Goal: Leave review/rating: Leave review/rating

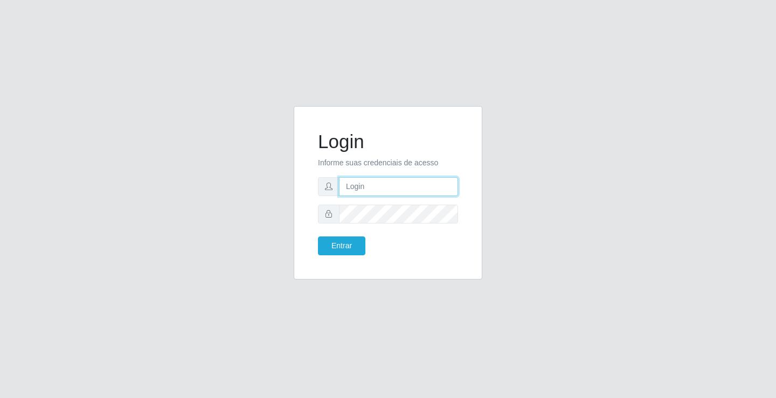
click at [378, 188] on input "text" at bounding box center [398, 186] width 119 height 19
click at [366, 187] on input "ed" at bounding box center [398, 186] width 119 height 19
type input "ediane@ideal"
click at [318, 236] on button "Entrar" at bounding box center [341, 245] width 47 height 19
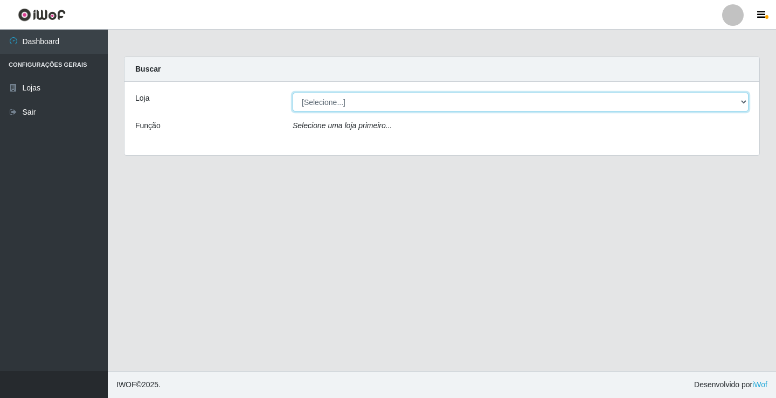
click at [325, 101] on select "[Selecione...] Ideal - Conceição" at bounding box center [520, 102] width 456 height 19
select select "231"
click at [292, 93] on select "[Selecione...] Ideal - Conceição" at bounding box center [520, 102] width 456 height 19
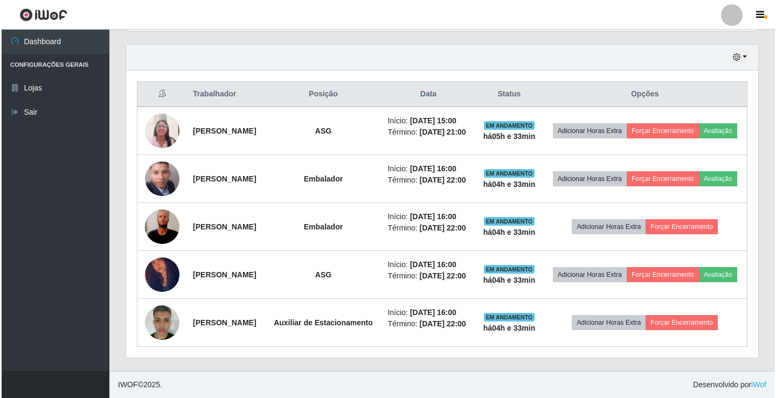
scroll to position [406, 0]
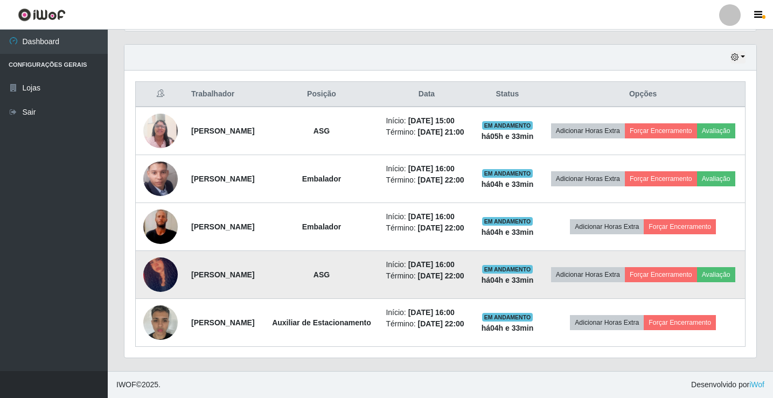
click at [170, 256] on img at bounding box center [160, 275] width 34 height 64
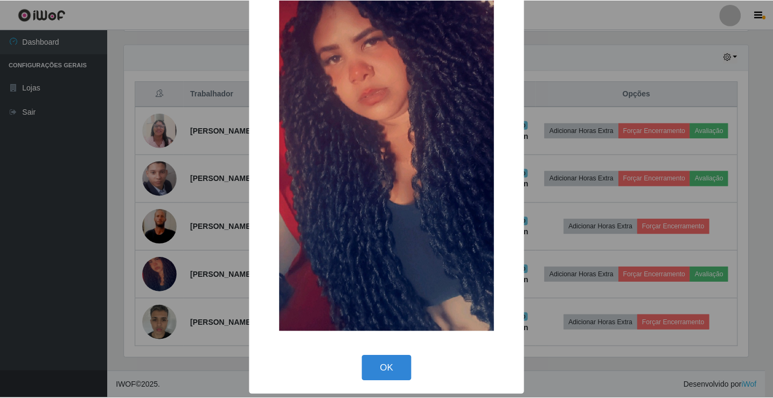
scroll to position [93, 0]
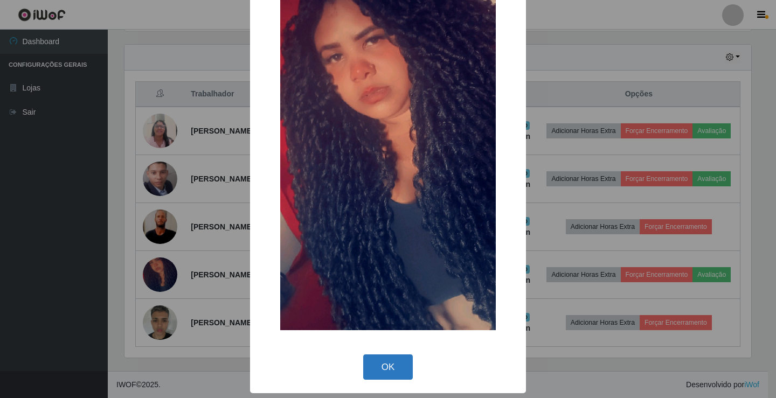
click at [380, 362] on button "OK" at bounding box center [388, 366] width 50 height 25
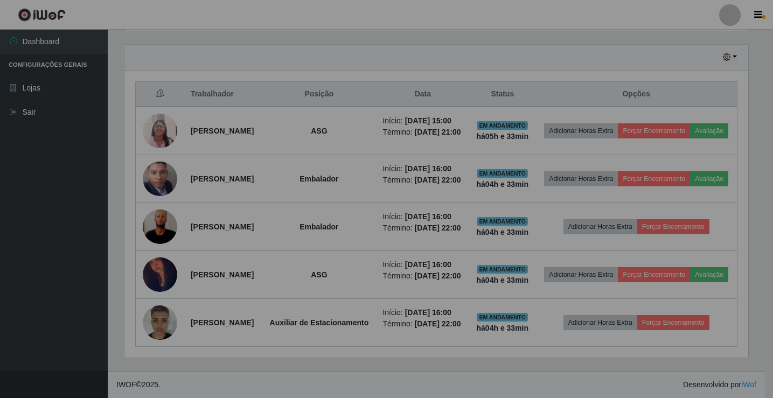
scroll to position [224, 632]
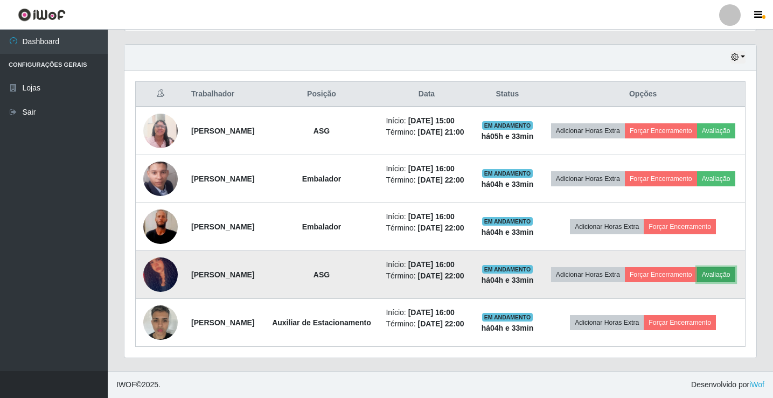
click at [697, 269] on button "Avaliação" at bounding box center [716, 274] width 38 height 15
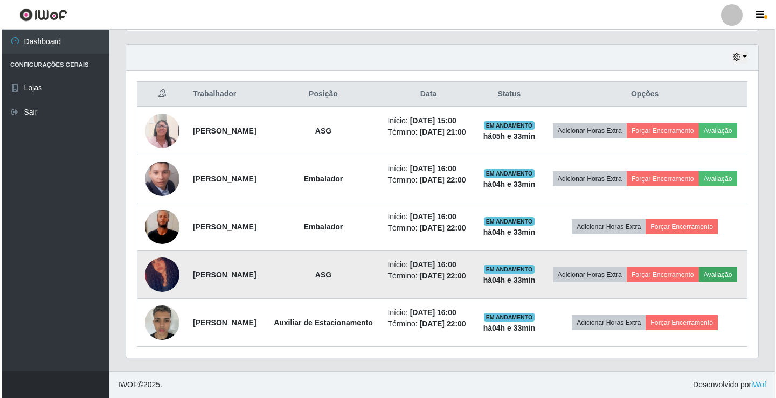
scroll to position [224, 626]
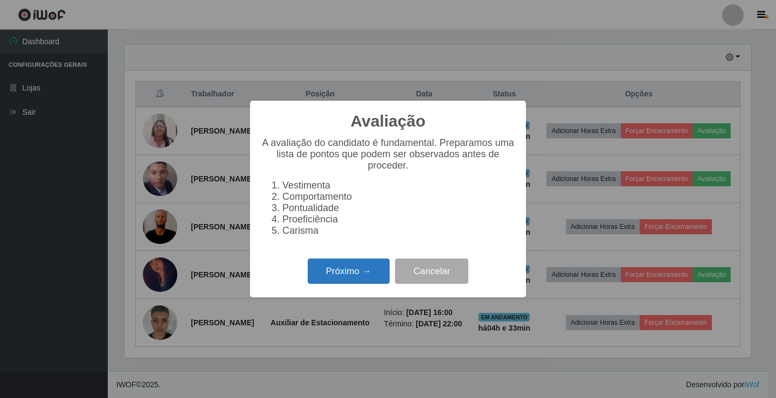
click at [331, 281] on button "Próximo →" at bounding box center [349, 271] width 82 height 25
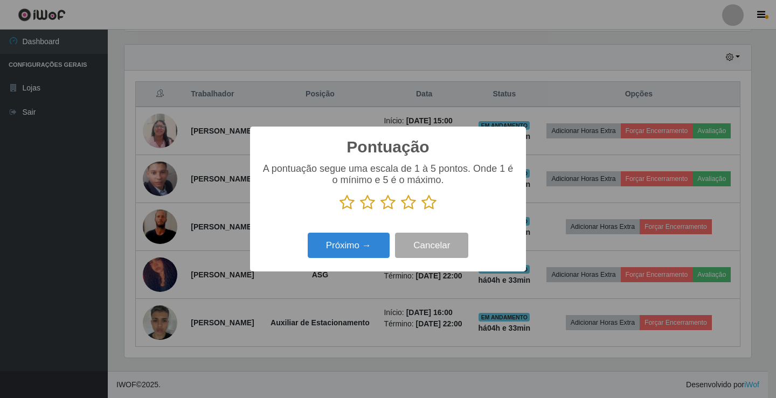
click at [348, 205] on icon at bounding box center [346, 202] width 15 height 16
click at [339, 211] on input "radio" at bounding box center [339, 211] width 0 height 0
drag, startPoint x: 346, startPoint y: 230, endPoint x: 344, endPoint y: 236, distance: 7.0
click at [346, 231] on div "Pontuação × A pontuação segue uma escala de 1 à 5 pontos. Onde 1 é o mínimo e 5…" at bounding box center [388, 199] width 276 height 145
click at [344, 236] on button "Próximo →" at bounding box center [349, 245] width 82 height 25
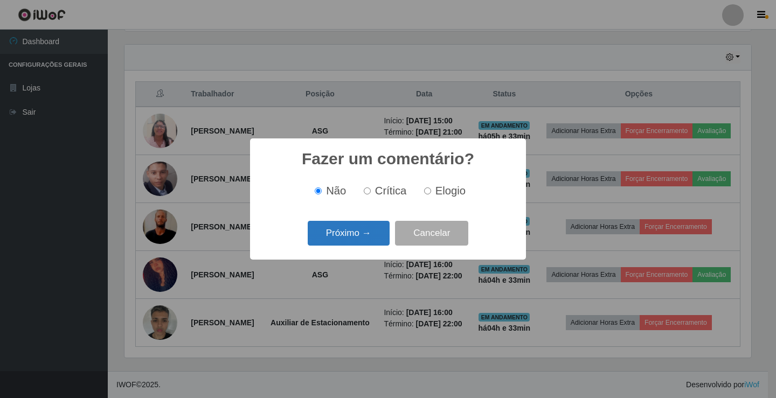
click at [347, 231] on button "Próximo →" at bounding box center [349, 233] width 82 height 25
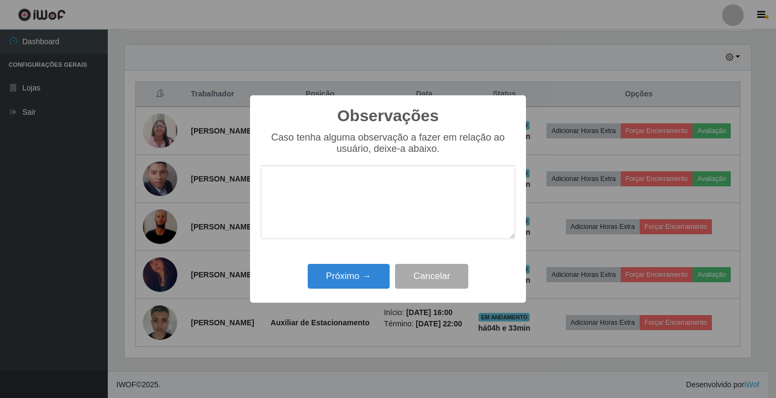
click at [348, 225] on textarea at bounding box center [388, 202] width 254 height 74
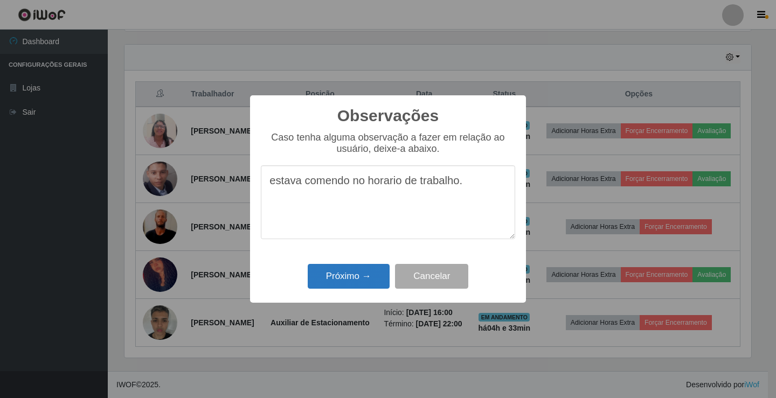
type textarea "estava comendo no horario de trabalho."
click at [333, 285] on button "Próximo →" at bounding box center [349, 276] width 82 height 25
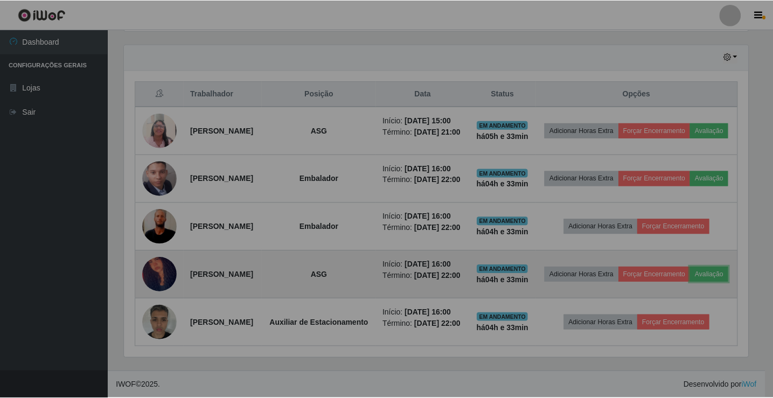
scroll to position [224, 632]
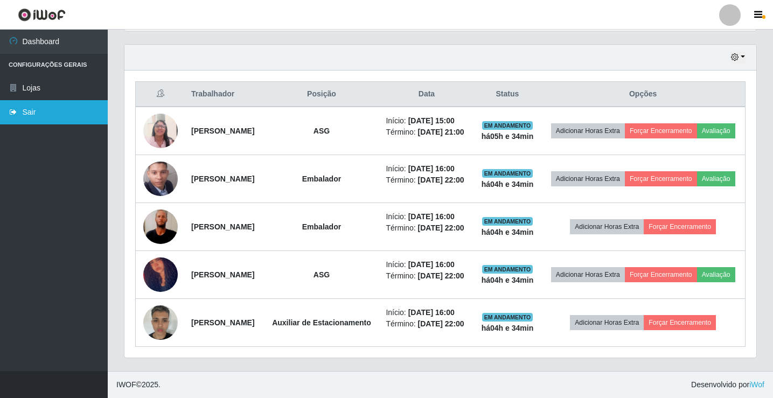
click at [51, 111] on link "Sair" at bounding box center [54, 112] width 108 height 24
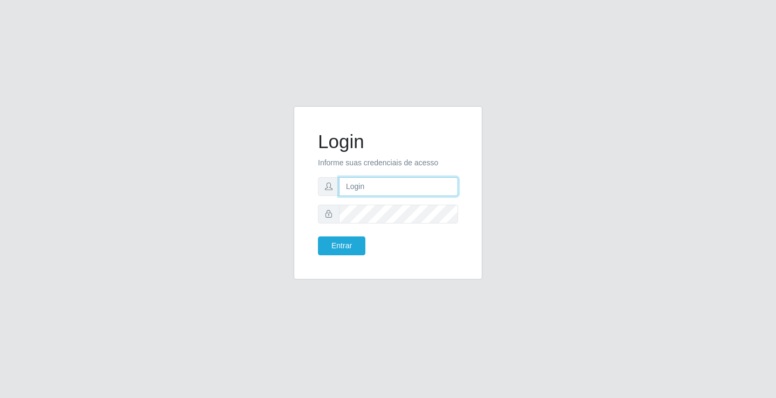
click at [372, 187] on input "text" at bounding box center [398, 186] width 119 height 19
type input "ediane@ideal"
click at [318, 236] on button "Entrar" at bounding box center [341, 245] width 47 height 19
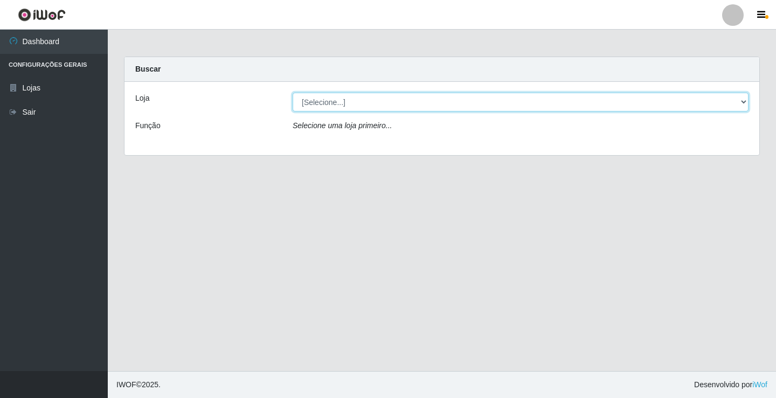
click at [324, 105] on select "[Selecione...] Ideal - Conceição" at bounding box center [520, 102] width 456 height 19
select select "231"
click at [292, 93] on select "[Selecione...] Ideal - Conceição" at bounding box center [520, 102] width 456 height 19
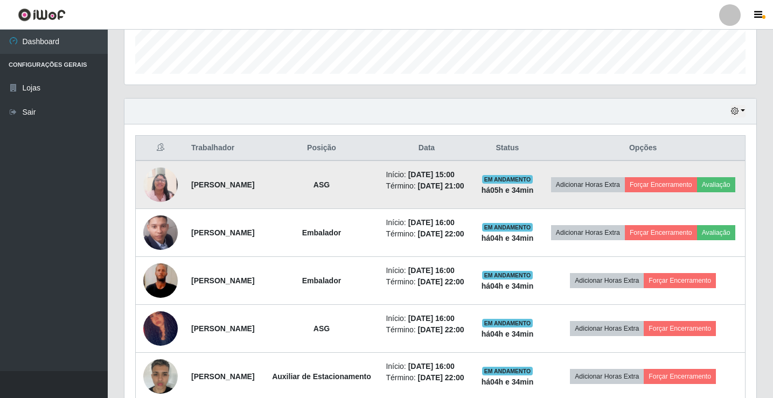
scroll to position [377, 0]
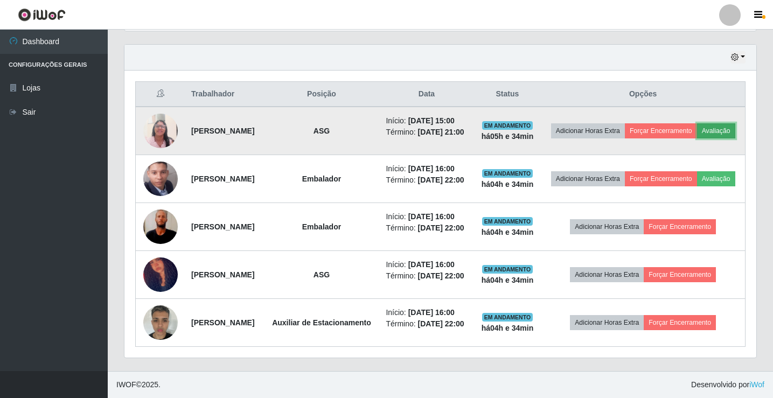
click at [697, 133] on button "Avaliação" at bounding box center [716, 130] width 38 height 15
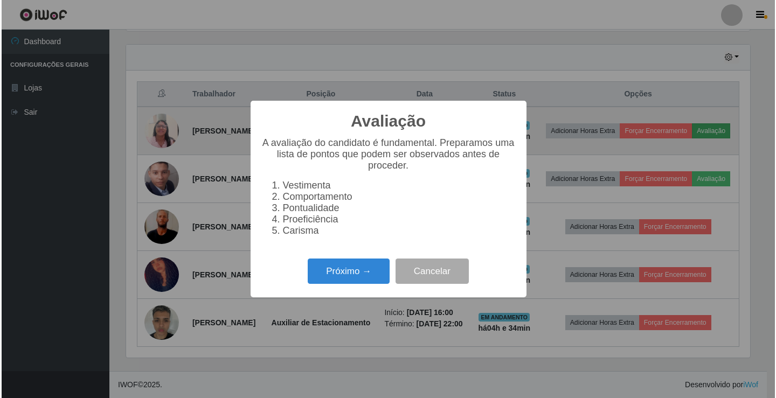
scroll to position [224, 626]
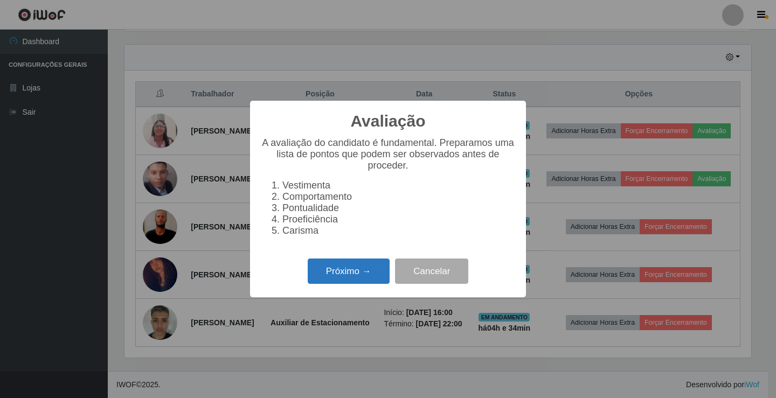
click at [336, 273] on button "Próximo →" at bounding box center [349, 271] width 82 height 25
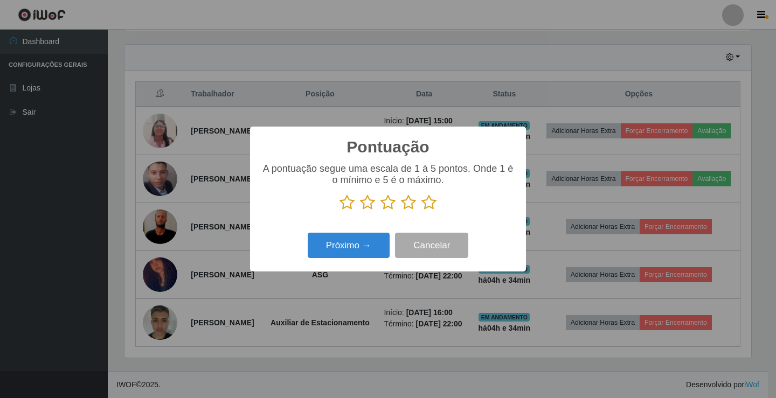
click at [428, 204] on icon at bounding box center [428, 202] width 15 height 16
click at [421, 211] on input "radio" at bounding box center [421, 211] width 0 height 0
click at [350, 243] on button "Próximo →" at bounding box center [349, 245] width 82 height 25
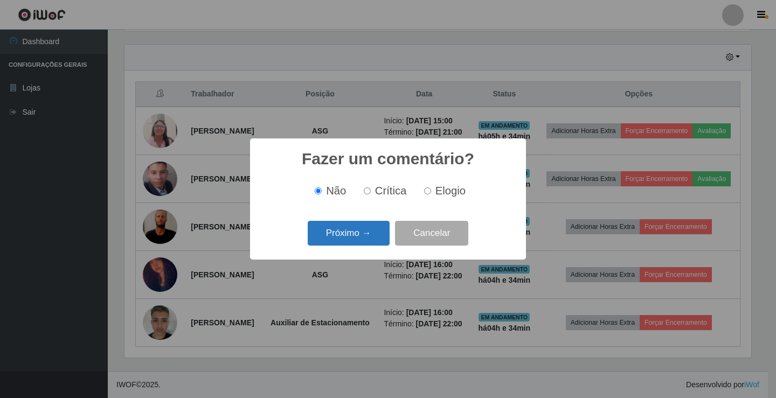
click at [355, 234] on button "Próximo →" at bounding box center [349, 233] width 82 height 25
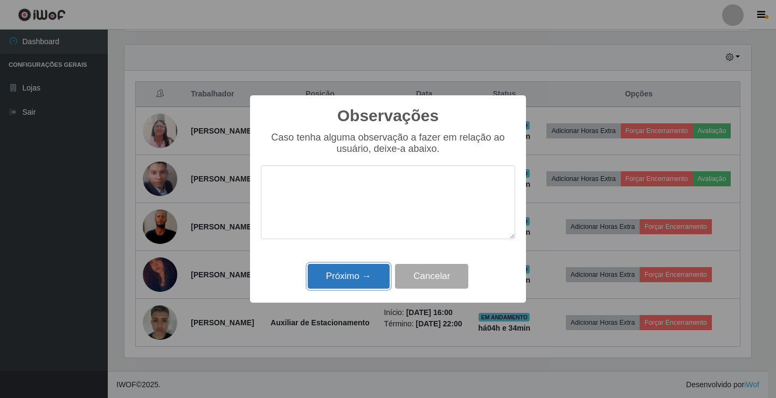
click at [347, 280] on button "Próximo →" at bounding box center [349, 276] width 82 height 25
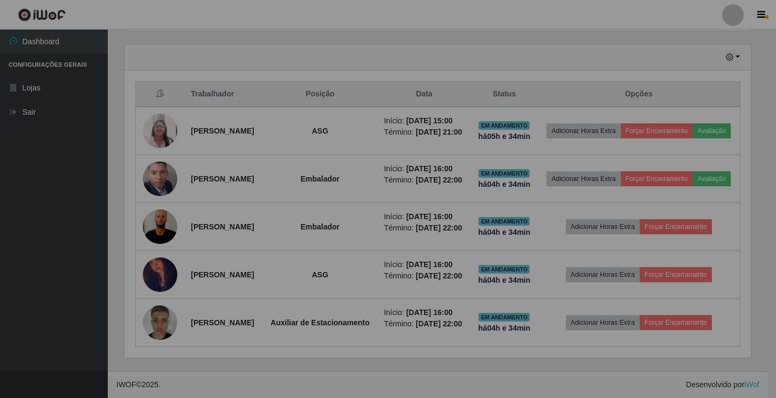
scroll to position [224, 632]
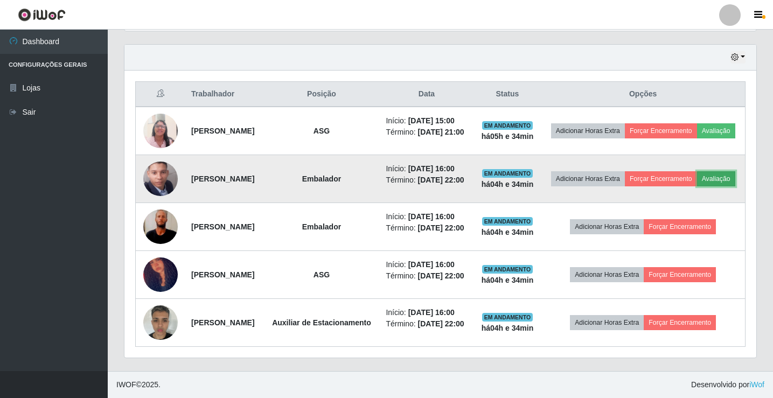
click at [697, 186] on button "Avaliação" at bounding box center [716, 178] width 38 height 15
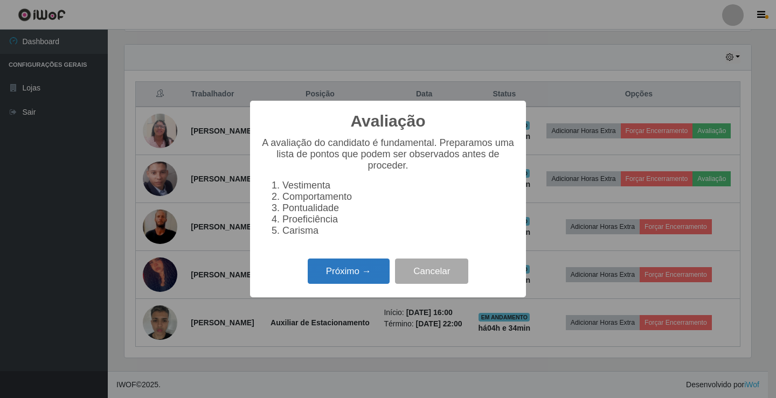
click at [335, 276] on button "Próximo →" at bounding box center [349, 271] width 82 height 25
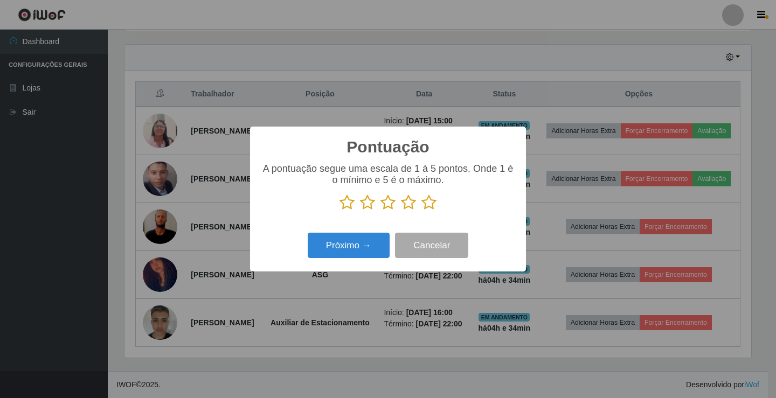
click at [434, 206] on icon at bounding box center [428, 202] width 15 height 16
click at [421, 211] on input "radio" at bounding box center [421, 211] width 0 height 0
click at [391, 235] on div "Próximo → Cancelar" at bounding box center [388, 245] width 254 height 31
click at [358, 257] on button "Próximo →" at bounding box center [349, 245] width 82 height 25
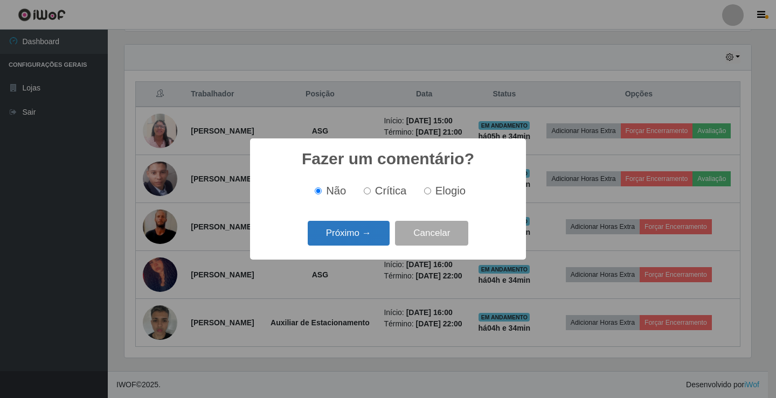
click at [362, 242] on button "Próximo →" at bounding box center [349, 233] width 82 height 25
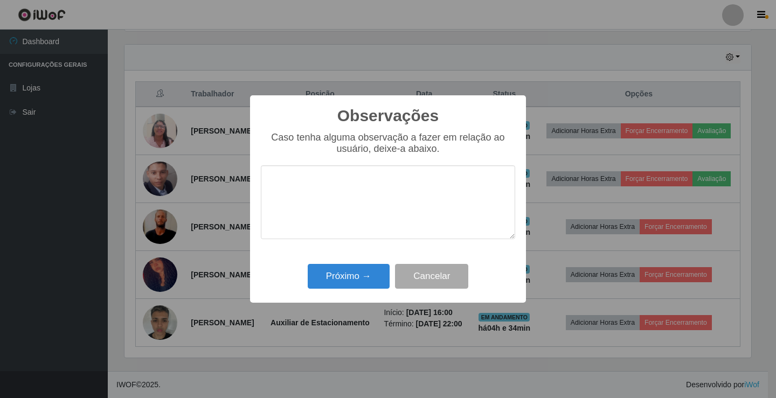
drag, startPoint x: 354, startPoint y: 263, endPoint x: 354, endPoint y: 270, distance: 6.5
click at [354, 265] on div "Próximo → Cancelar" at bounding box center [388, 276] width 254 height 31
click at [354, 270] on button "Próximo →" at bounding box center [349, 276] width 82 height 25
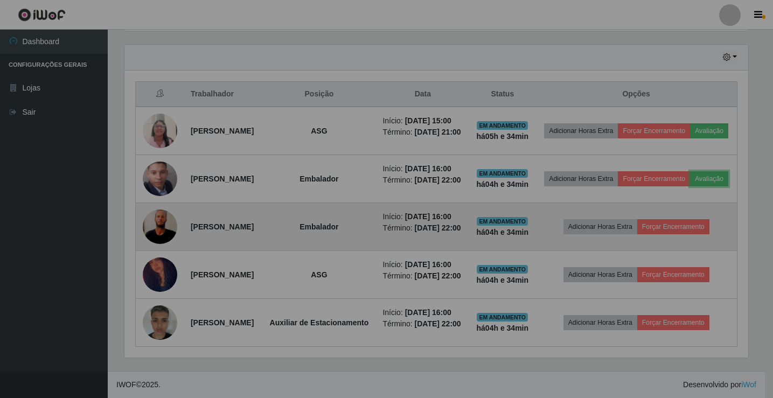
scroll to position [224, 632]
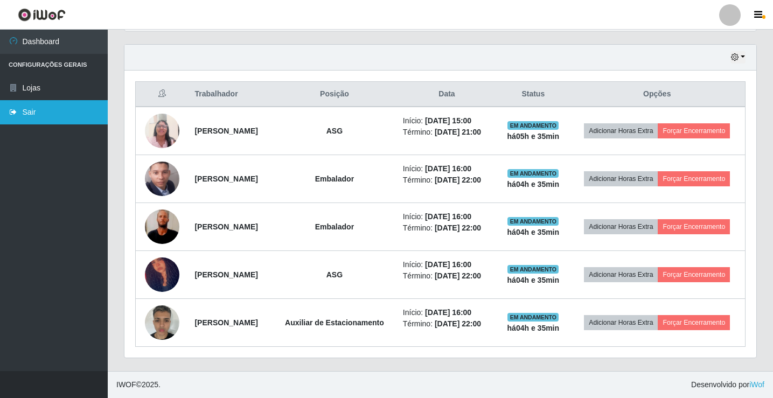
click at [14, 116] on link "Sair" at bounding box center [54, 112] width 108 height 24
